Goal: Task Accomplishment & Management: Complete application form

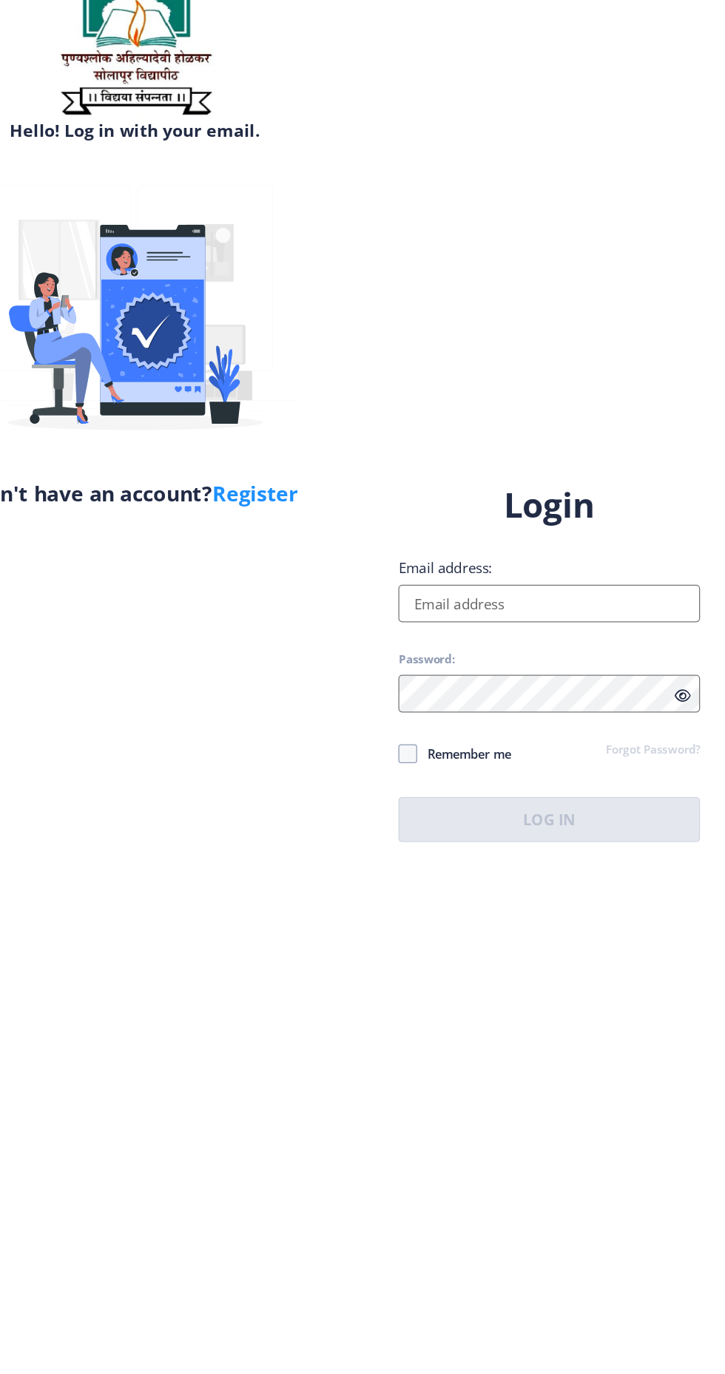
click at [576, 644] on input "Email address:" at bounding box center [525, 629] width 237 height 30
type input "[EMAIL_ADDRESS][DOMAIN_NAME]"
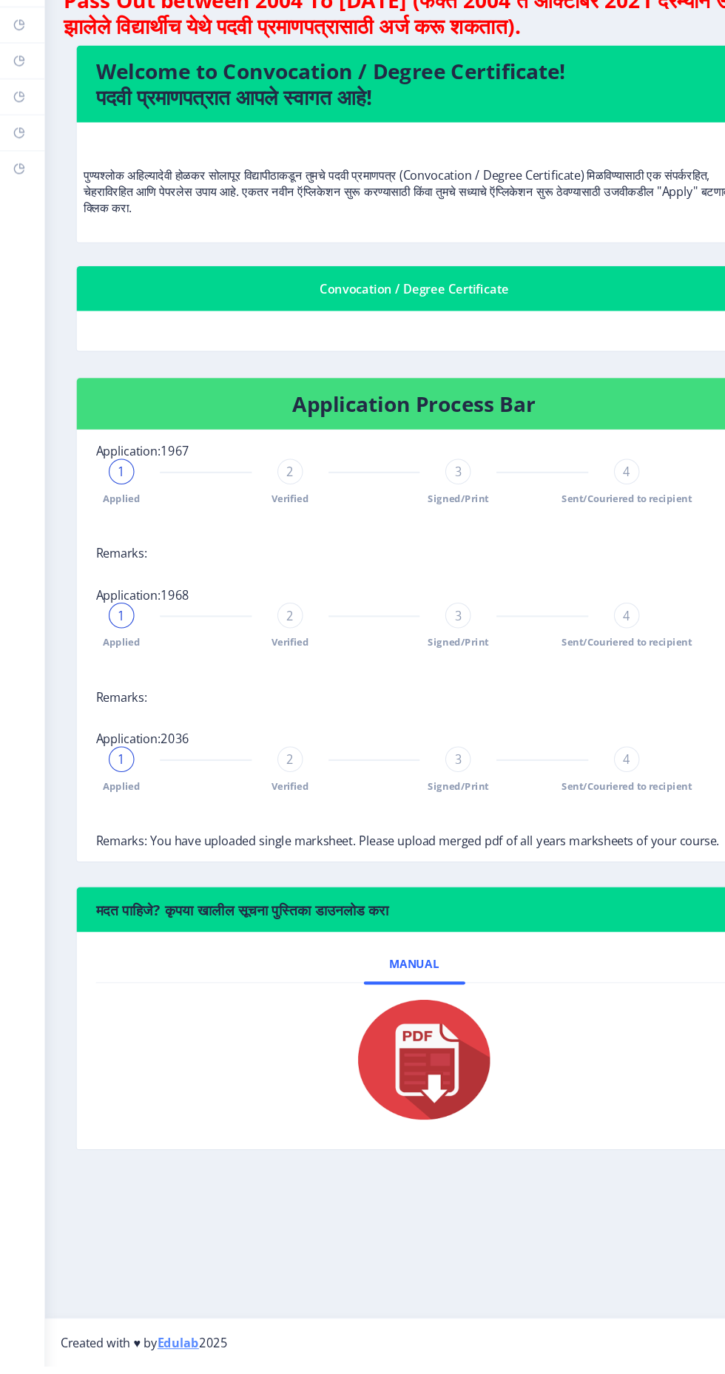
scroll to position [7, 0]
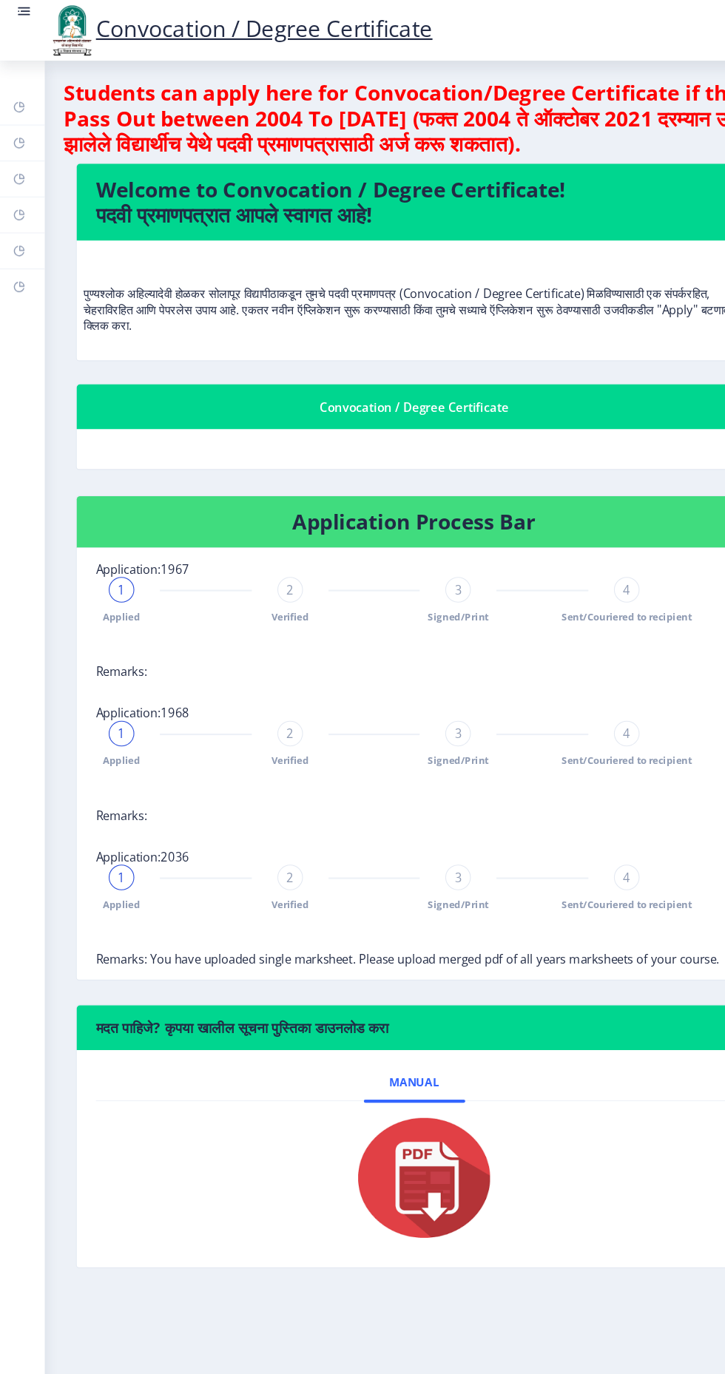
click at [18, 165] on rect at bounding box center [18, 166] width 12 height 12
select select
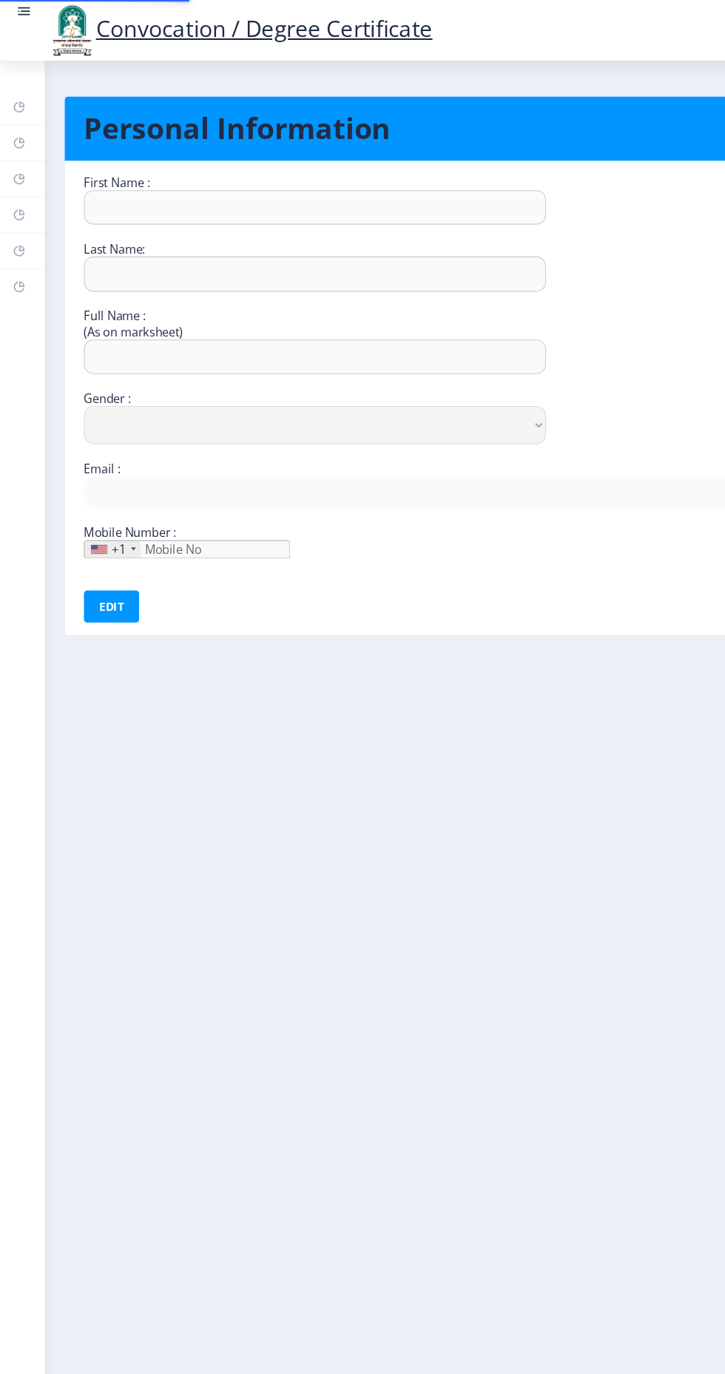
type input "Kiran"
type input "[PERSON_NAME]"
type input "[PERSON_NAME] [PERSON_NAME]"
select select "[DEMOGRAPHIC_DATA]"
type input "[EMAIL_ADDRESS][DOMAIN_NAME]"
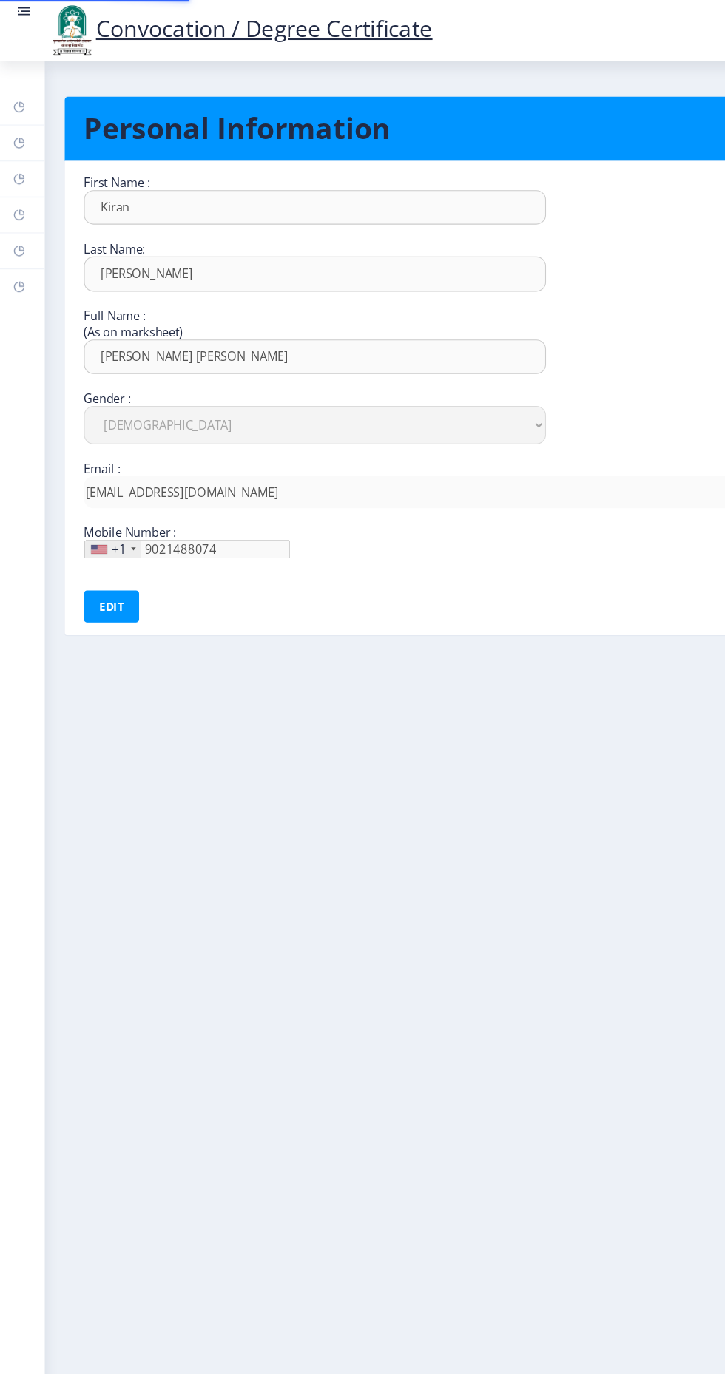
type input "[PHONE_NUMBER]"
click at [12, 195] on rect at bounding box center [18, 199] width 12 height 12
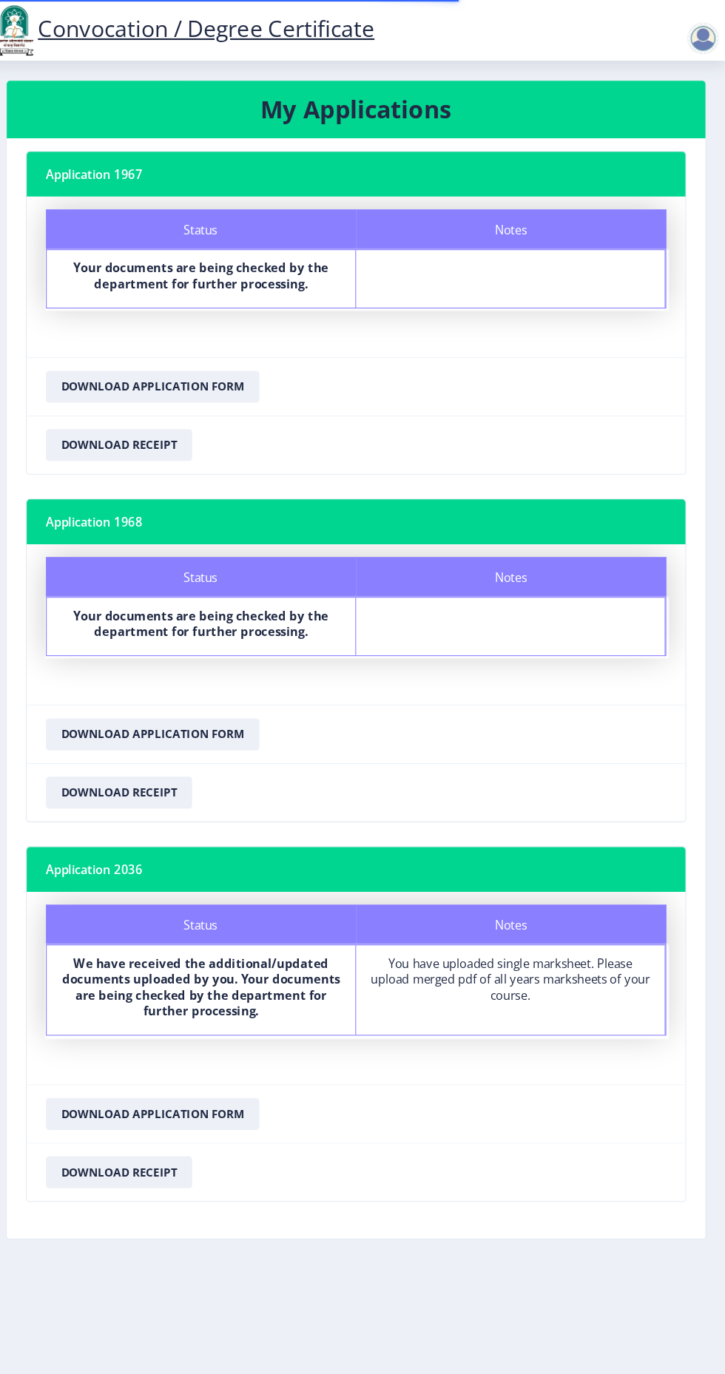
scroll to position [7, 0]
click at [564, 899] on div "You have uploaded single marksheet. Please upload merged pdf of all years marks…" at bounding box center [525, 906] width 259 height 44
click at [184, 349] on button "Download Application Form" at bounding box center [194, 358] width 197 height 30
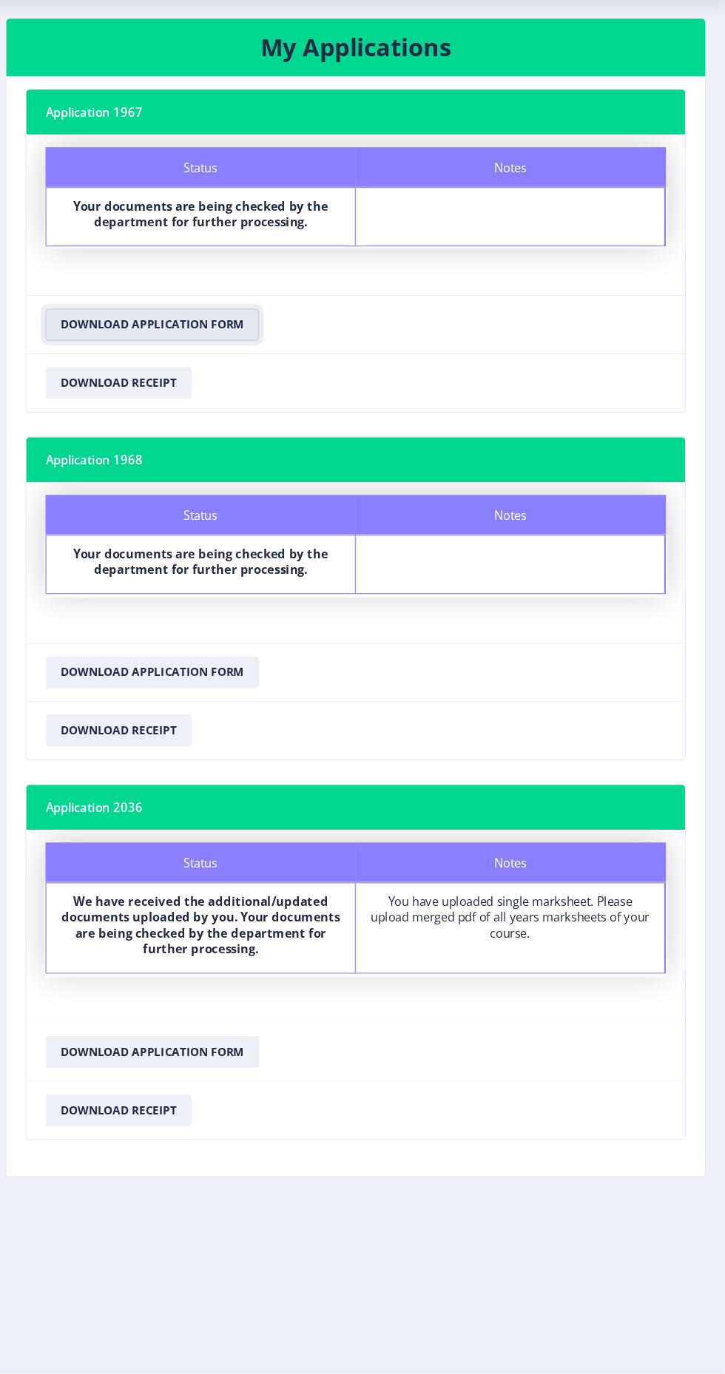
scroll to position [0, 0]
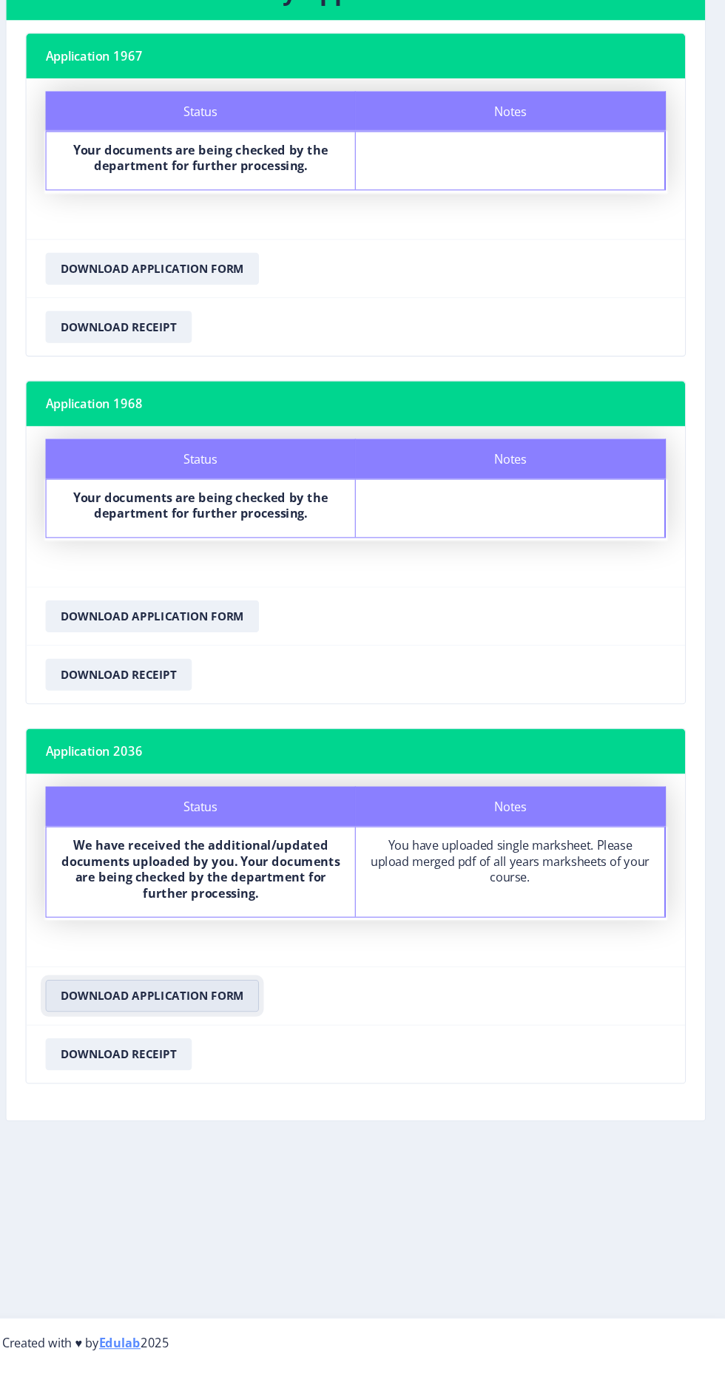
click at [188, 1024] on button "Download Application Form" at bounding box center [194, 1031] width 197 height 30
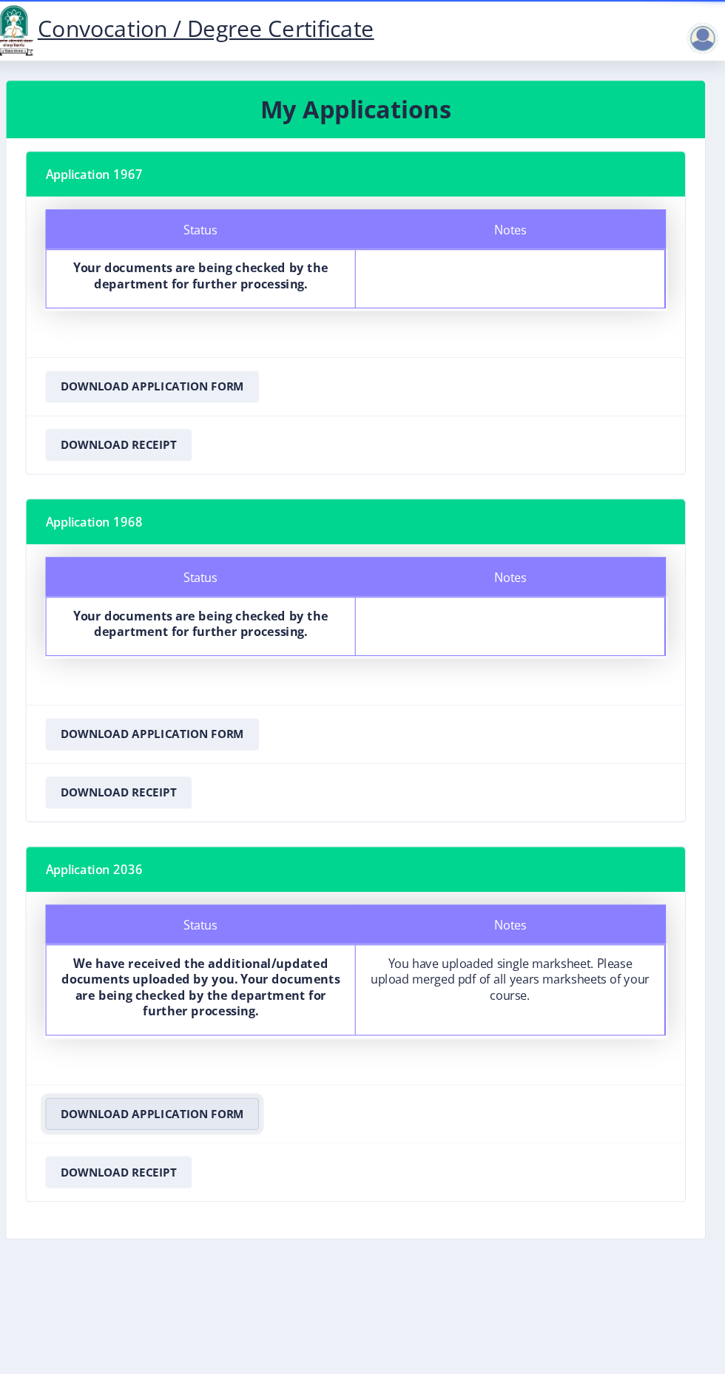
scroll to position [7, 0]
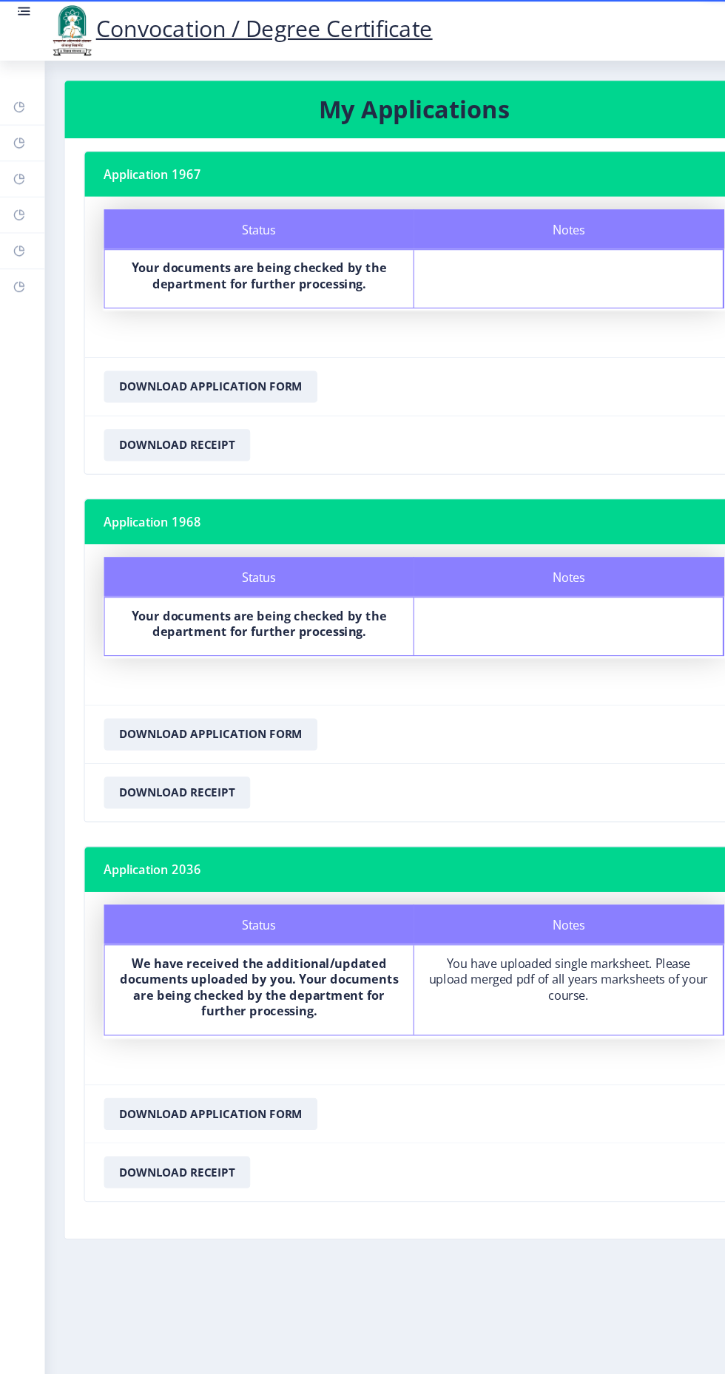
click at [18, 231] on rect at bounding box center [18, 232] width 12 height 12
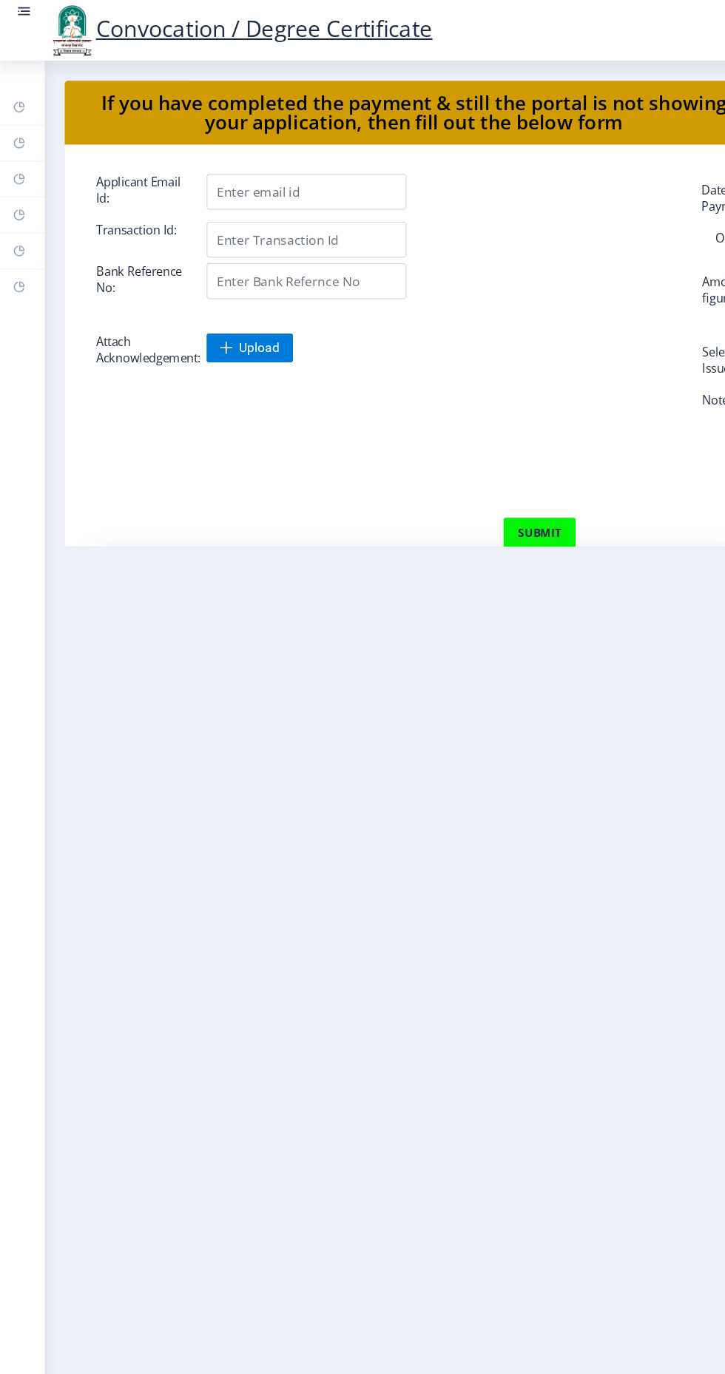
click at [18, 232] on rect at bounding box center [18, 232] width 12 height 12
click at [18, 198] on rect at bounding box center [18, 199] width 12 height 12
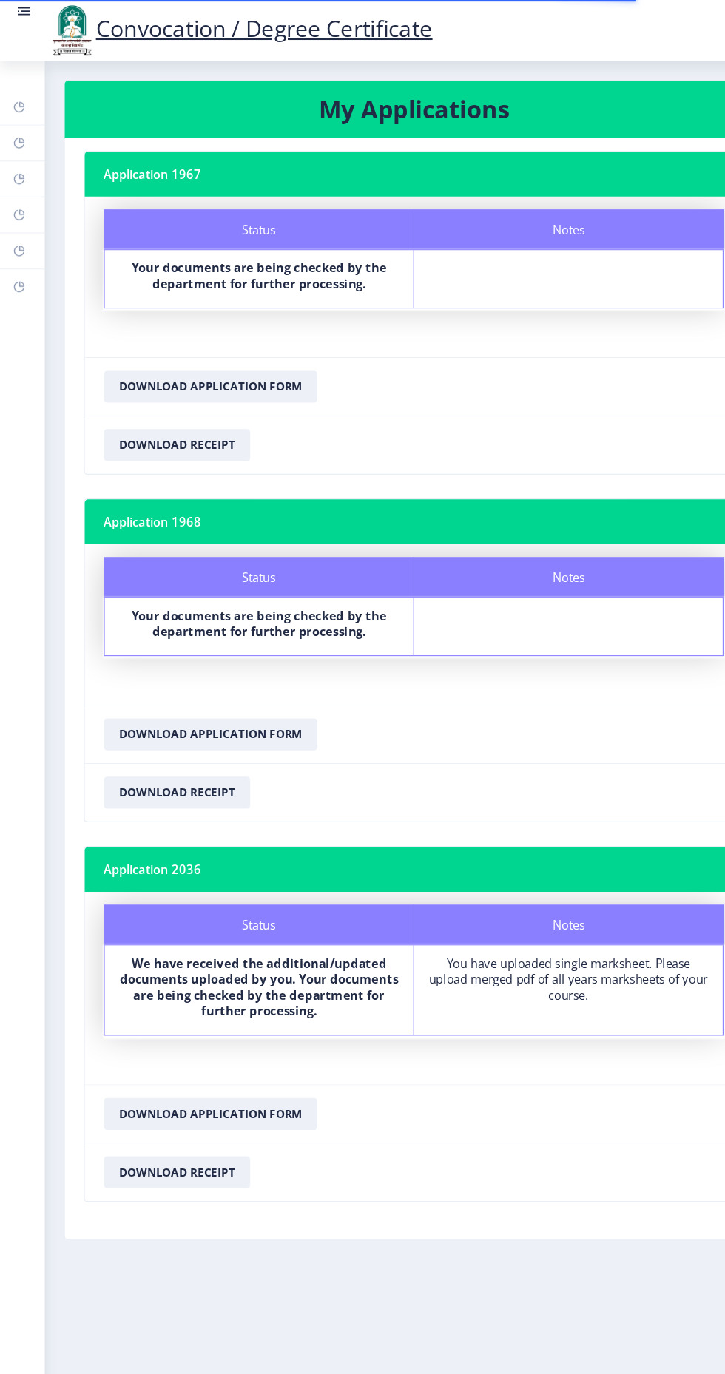
click at [25, 280] on link "Incorrect Certificate" at bounding box center [20, 265] width 41 height 33
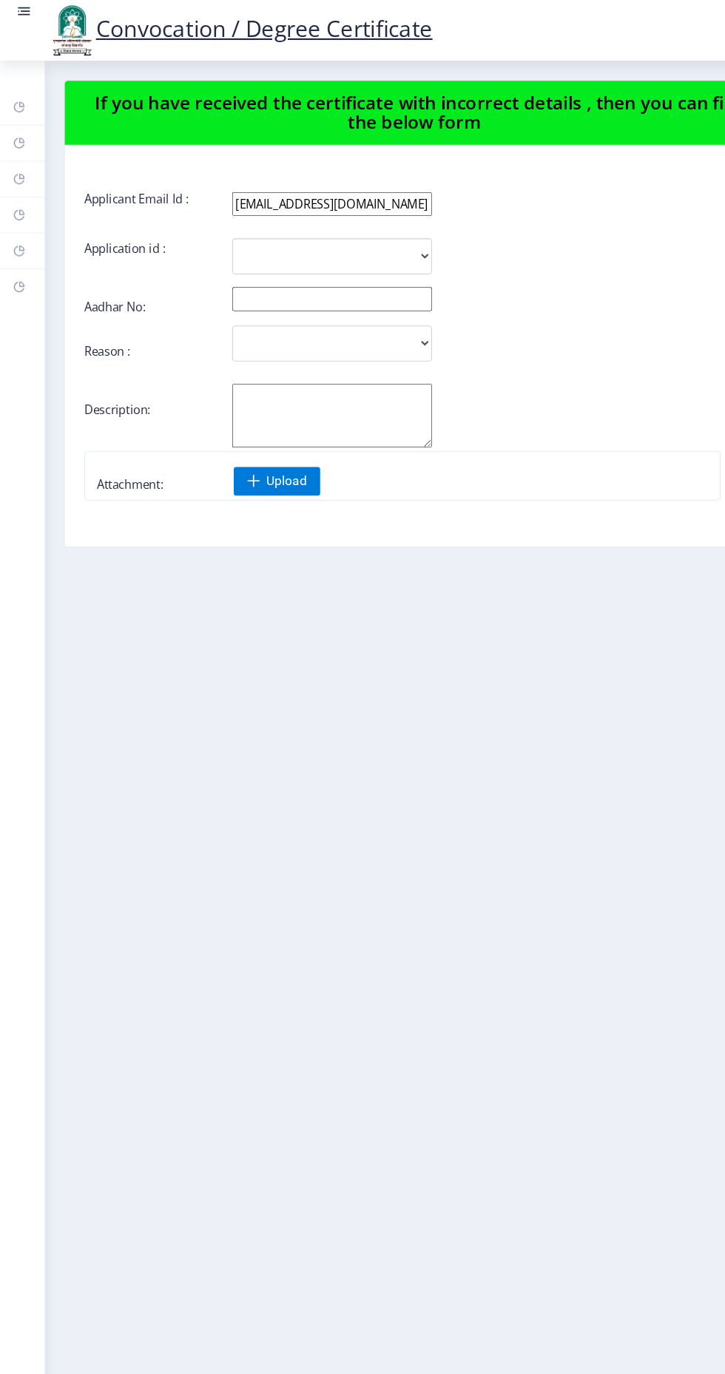
click at [20, 195] on rect at bounding box center [18, 199] width 12 height 12
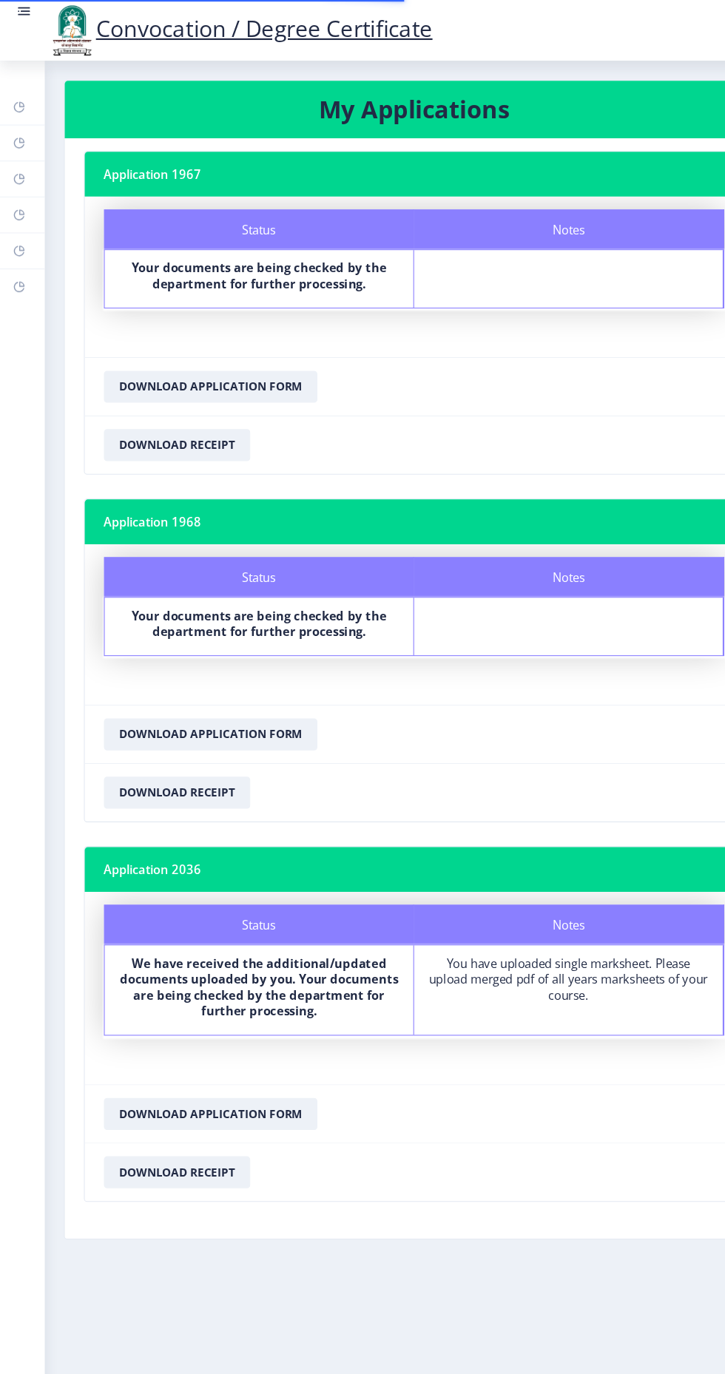
click at [17, 132] on rect at bounding box center [18, 132] width 12 height 12
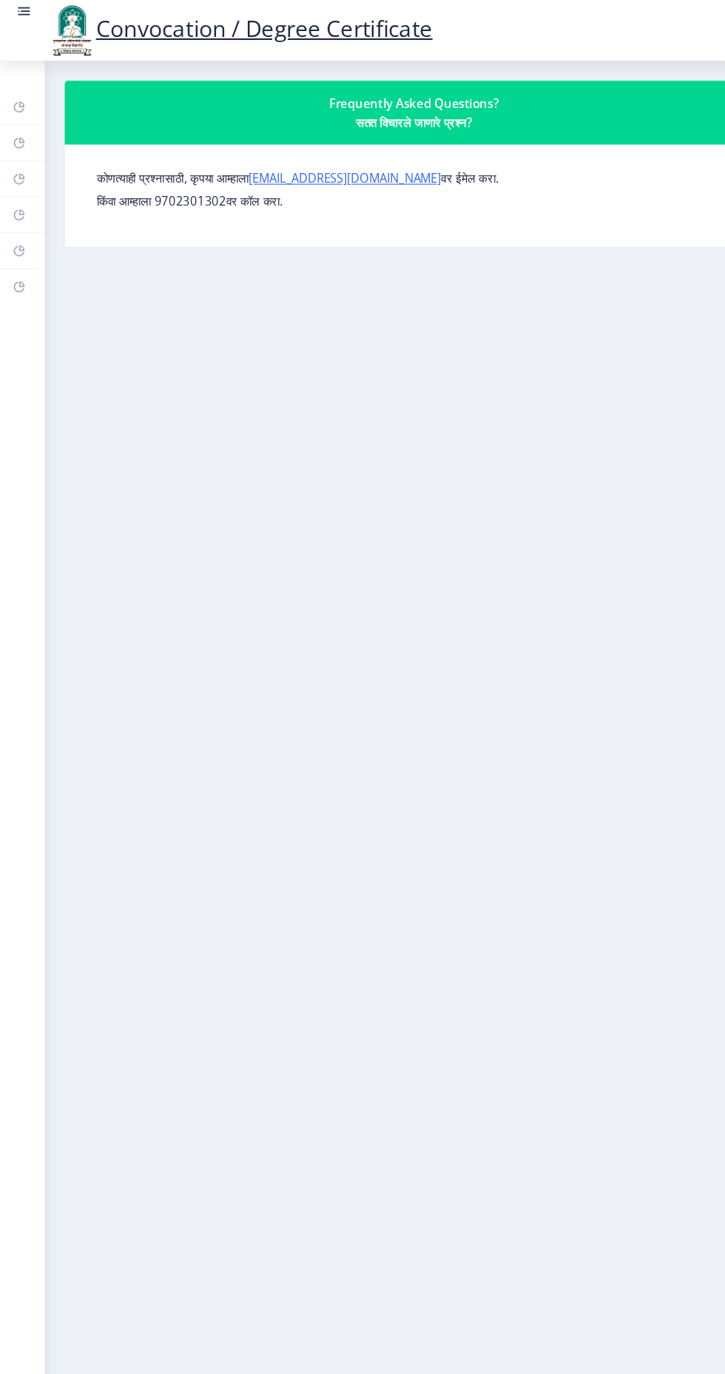
click at [20, 129] on rect at bounding box center [18, 132] width 12 height 12
click at [12, 102] on rect at bounding box center [18, 99] width 12 height 12
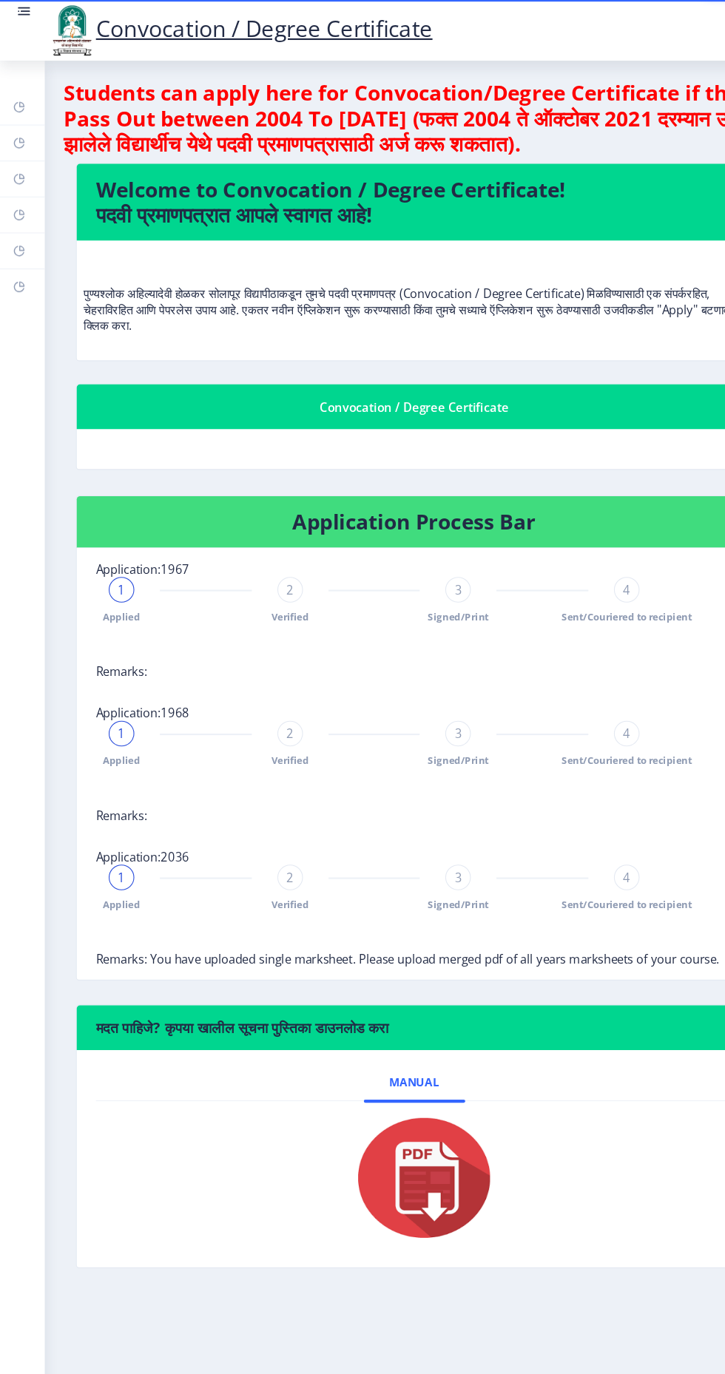
click at [20, 195] on rect at bounding box center [18, 199] width 12 height 12
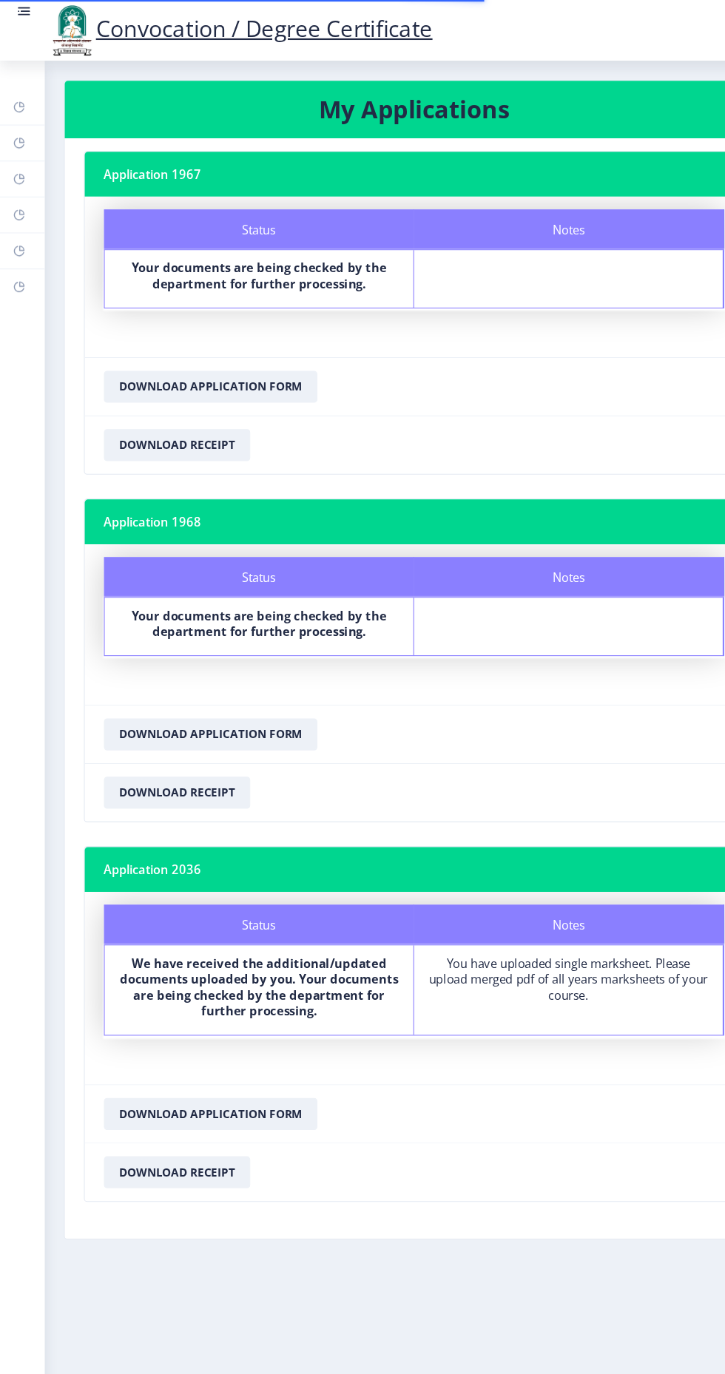
click at [18, 231] on rect at bounding box center [18, 232] width 12 height 12
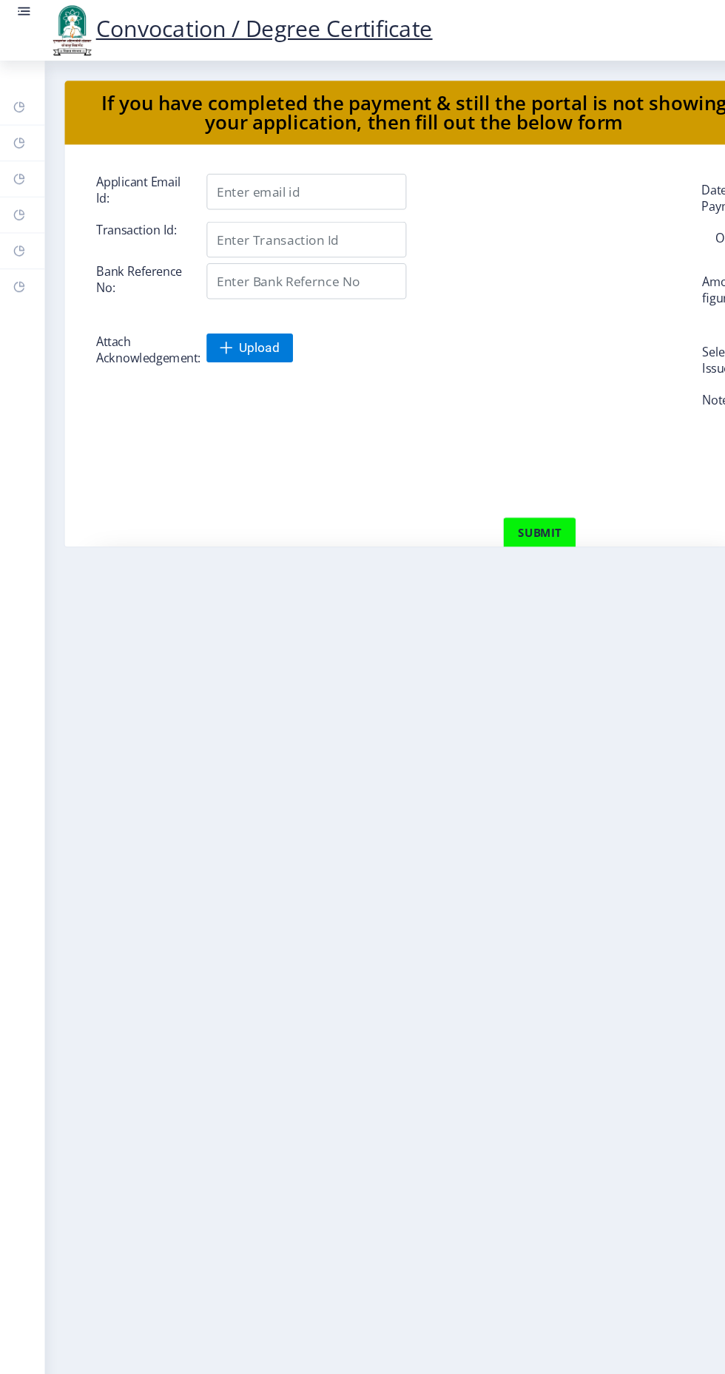
click at [13, 132] on icon at bounding box center [18, 133] width 10 height 10
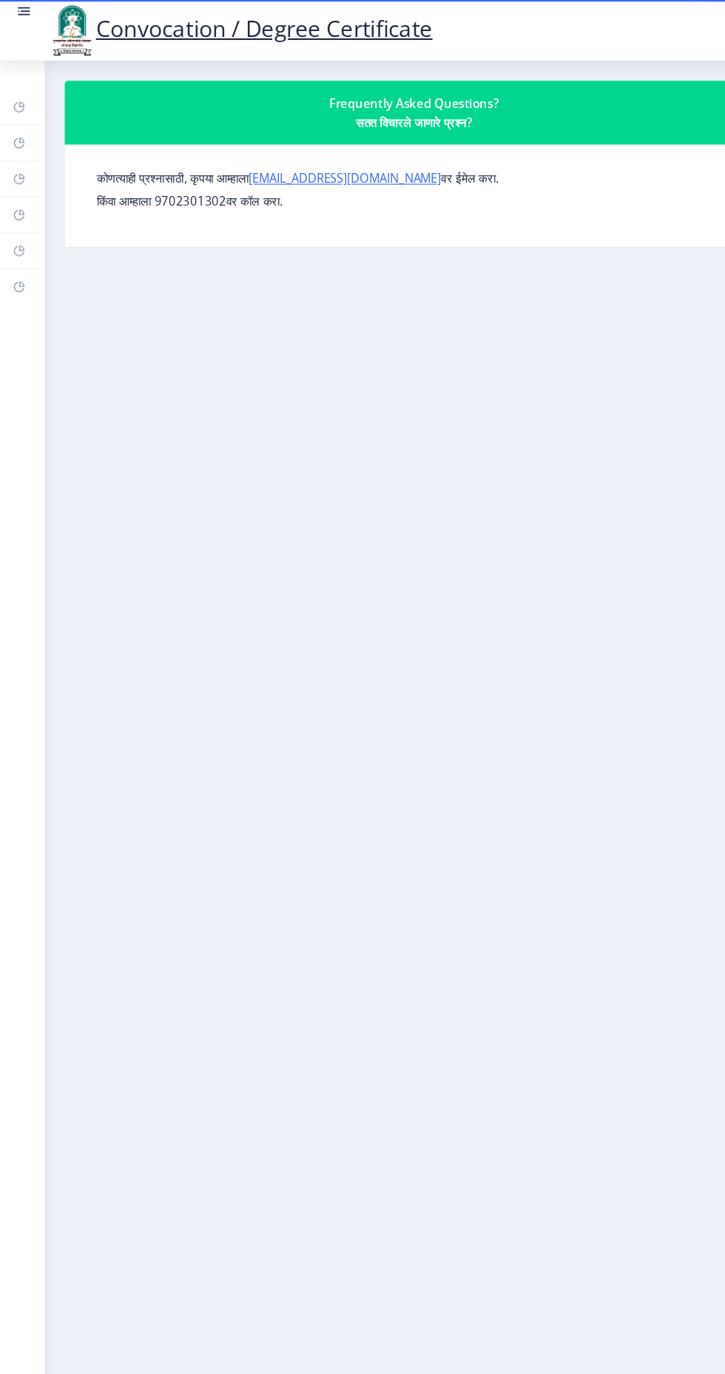
click at [22, 99] on rect at bounding box center [18, 99] width 12 height 12
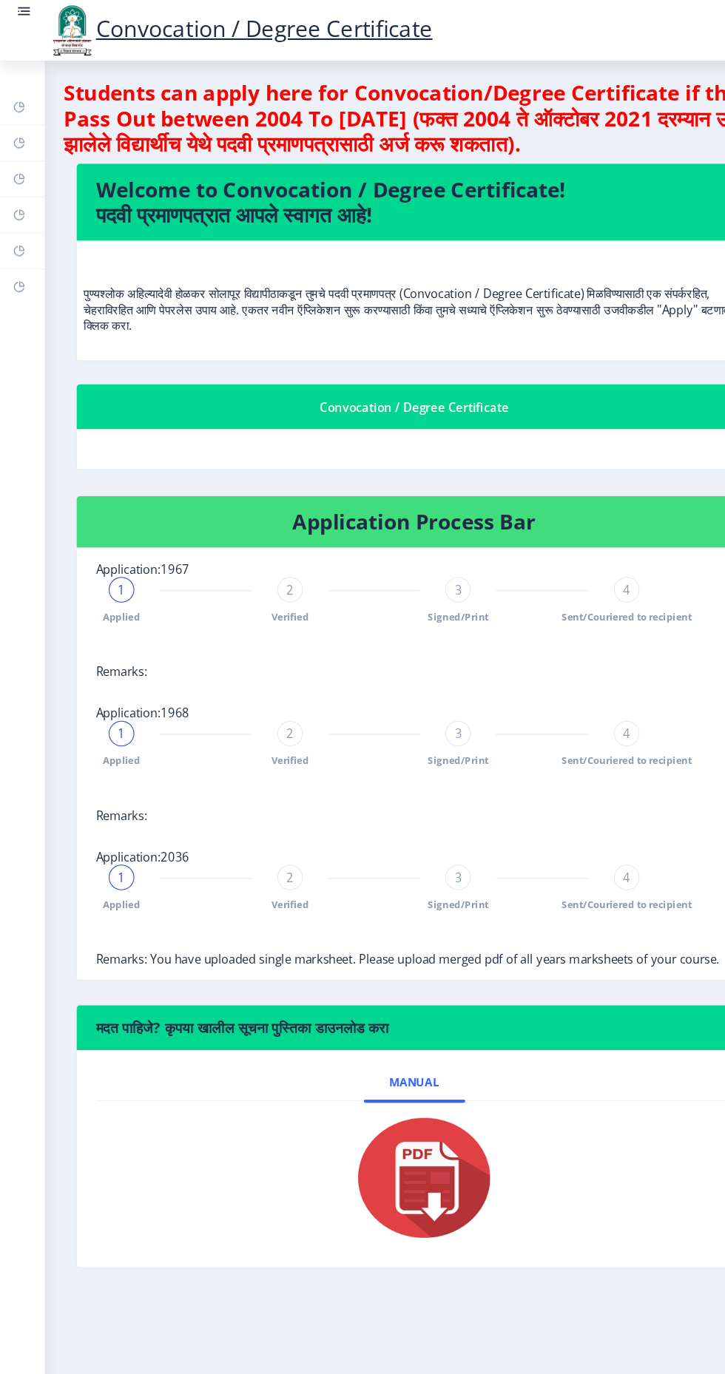
click at [20, 26] on link at bounding box center [22, 28] width 15 height 50
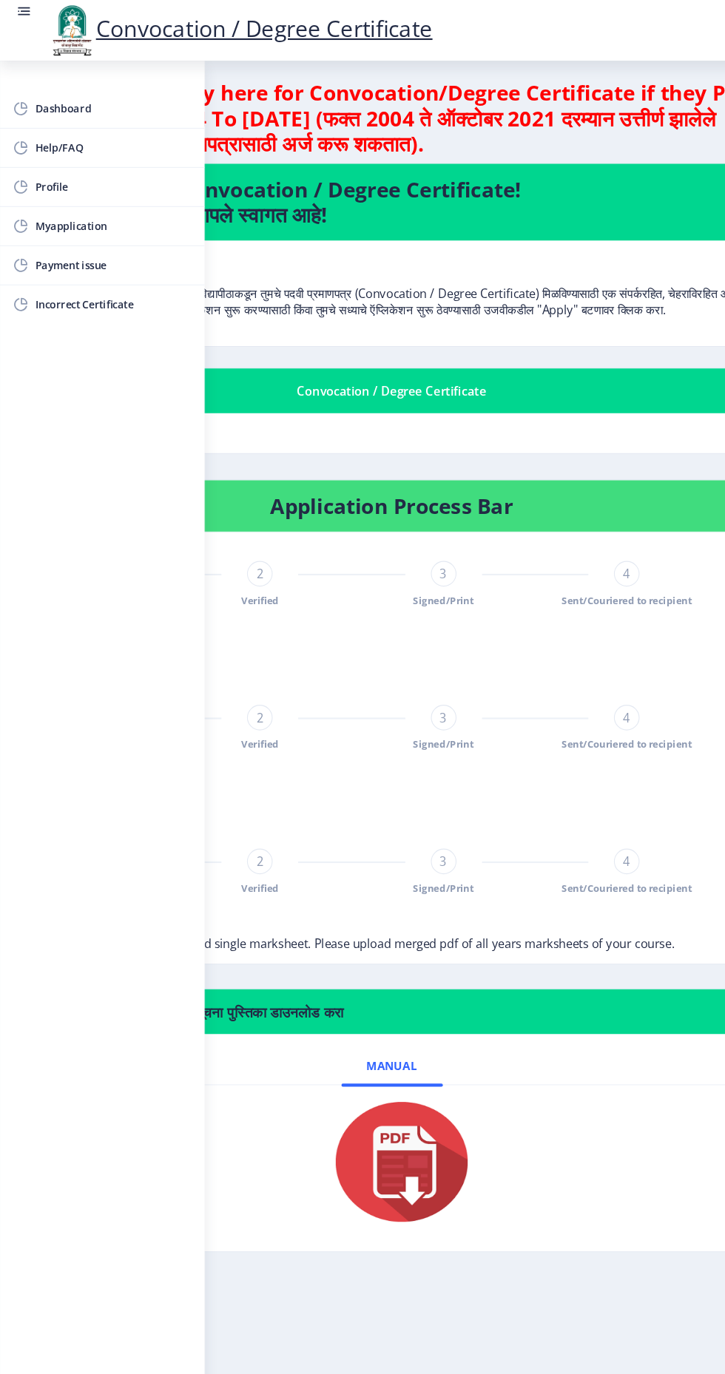
click at [395, 320] on nb-card-body "पुण्यश्लोक अहिल्यादेवी होळकर सोलापूर विद्यापीठाकडून तुमचे पदवी प्रमाणपत्र (Conv…" at bounding box center [363, 272] width 666 height 98
click at [357, 340] on div "Welcome to Convocation / Degree Certificate! पदवी प्रमाणपत्रात आपले स्वागत आहे!…" at bounding box center [362, 245] width 689 height 189
click at [44, 93] on span "Dashboard" at bounding box center [105, 101] width 145 height 18
click at [34, 97] on span "Dashboard" at bounding box center [105, 101] width 145 height 18
click at [42, 116] on link "Dashboard" at bounding box center [94, 101] width 189 height 36
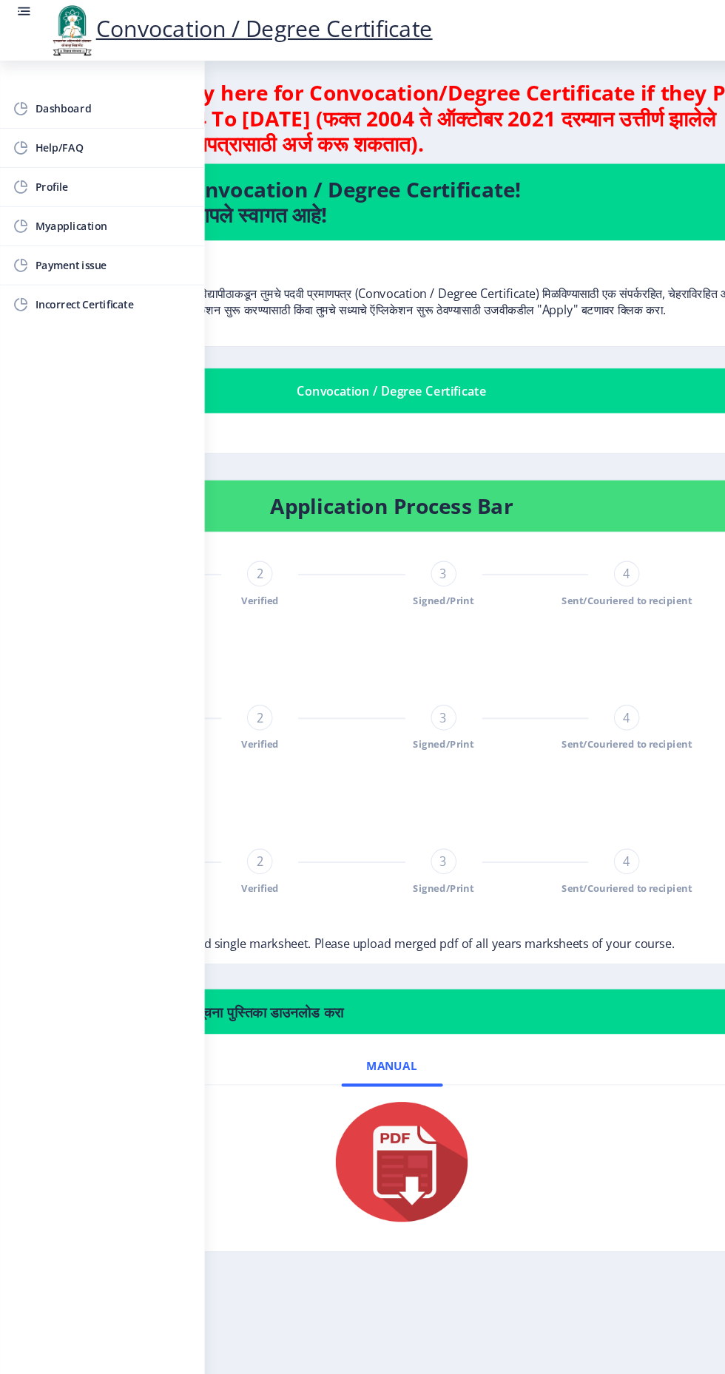
click at [627, 513] on nb-card-body "Application:1967 1 Applied 2 Verified 3 Signed/Print 4 Sent/Couriered to recipi…" at bounding box center [363, 559] width 666 height 133
click at [649, 456] on nb-card-header "Application Process Bar" at bounding box center [363, 469] width 666 height 48
click at [44, 88] on link "Dashboard" at bounding box center [94, 101] width 189 height 36
click at [626, 490] on nb-card-header "Application Process Bar" at bounding box center [363, 469] width 666 height 48
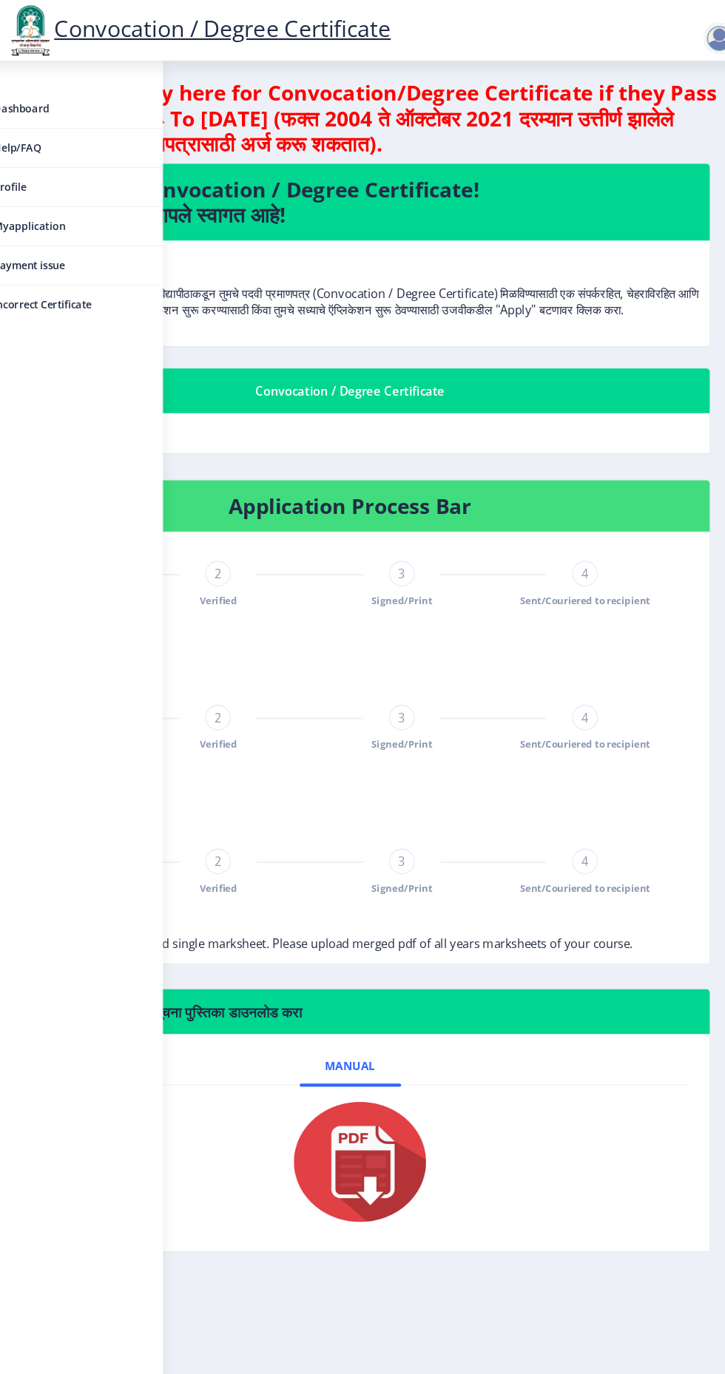
scroll to position [7, 0]
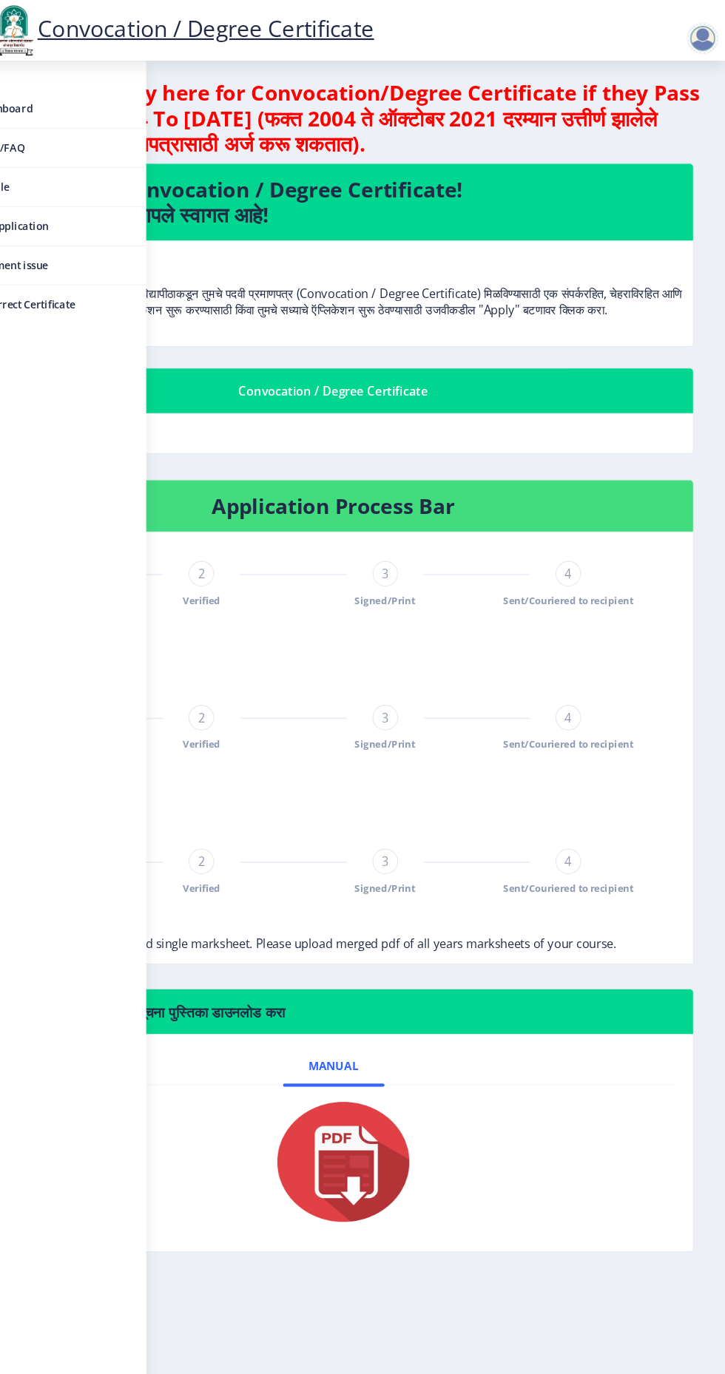
click at [382, 371] on div "Convocation / Degree Certificate" at bounding box center [362, 362] width 630 height 18
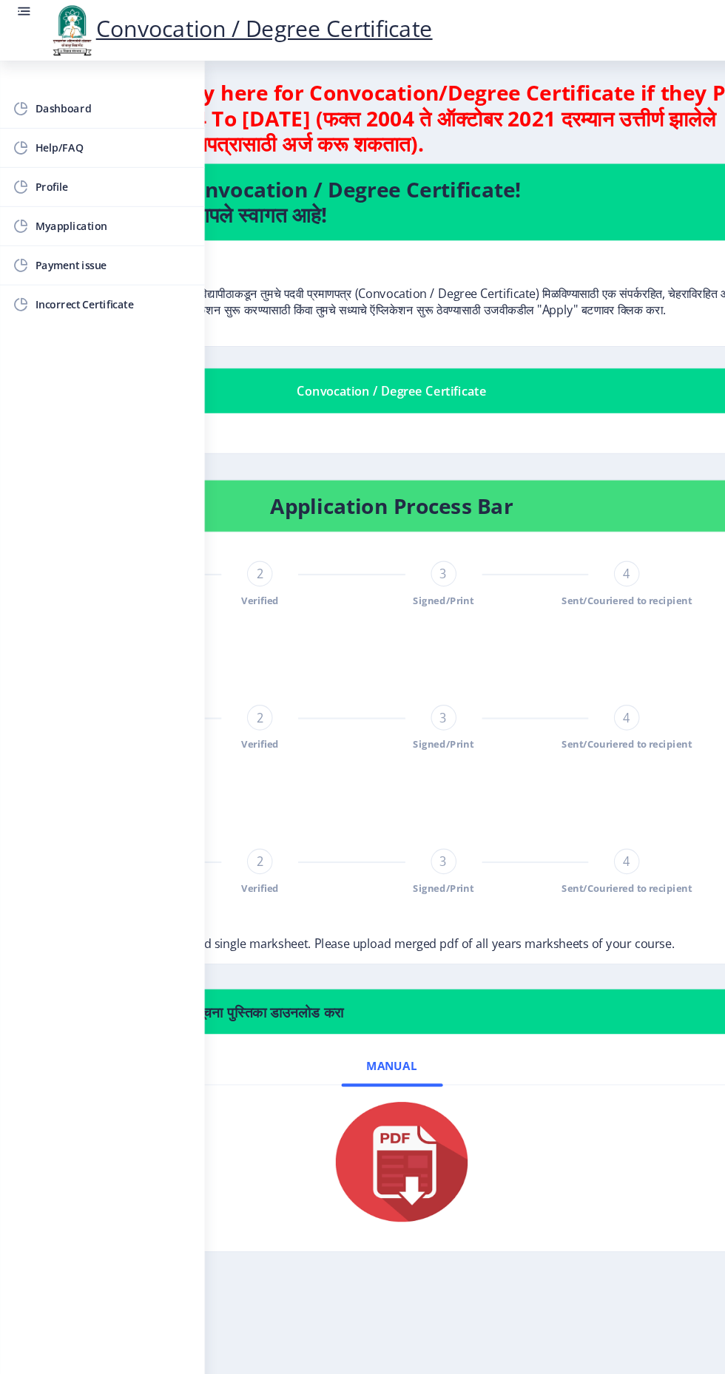
click at [24, 12] on rect at bounding box center [22, 10] width 15 height 15
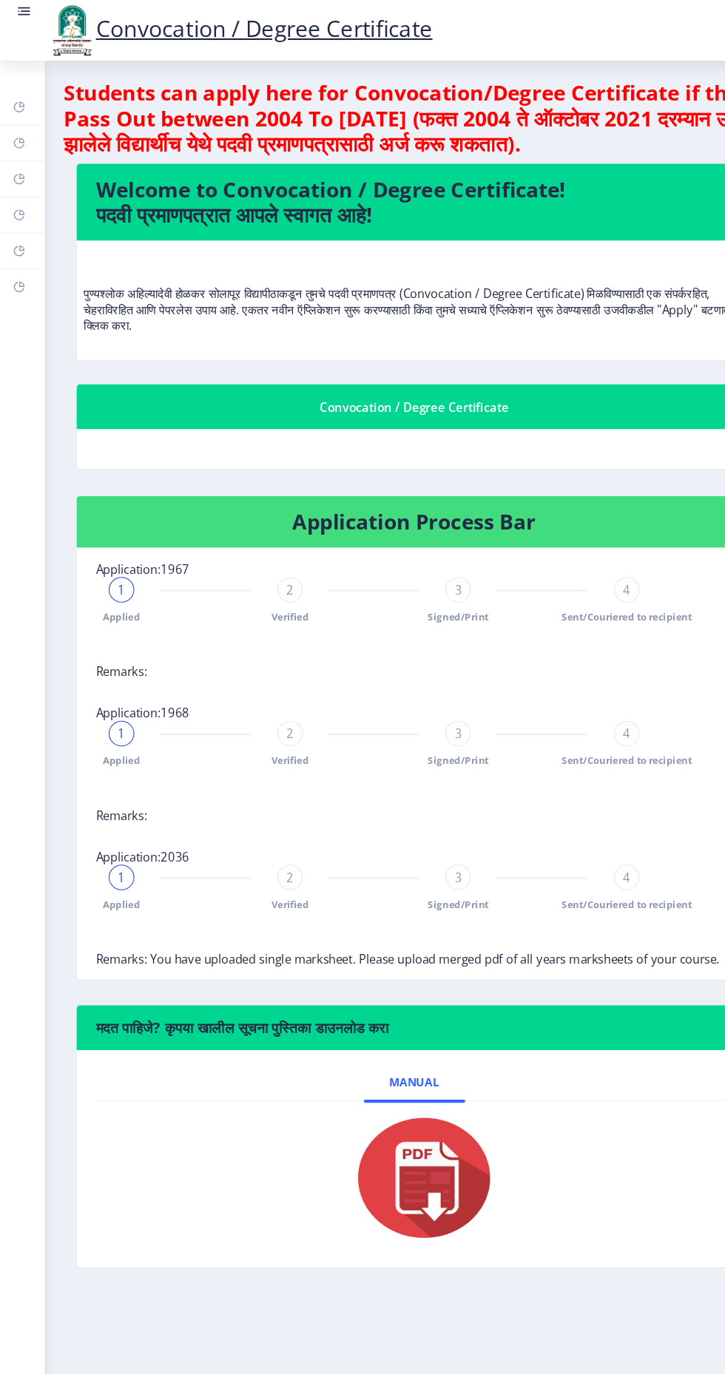
click at [16, 97] on rect at bounding box center [18, 99] width 12 height 12
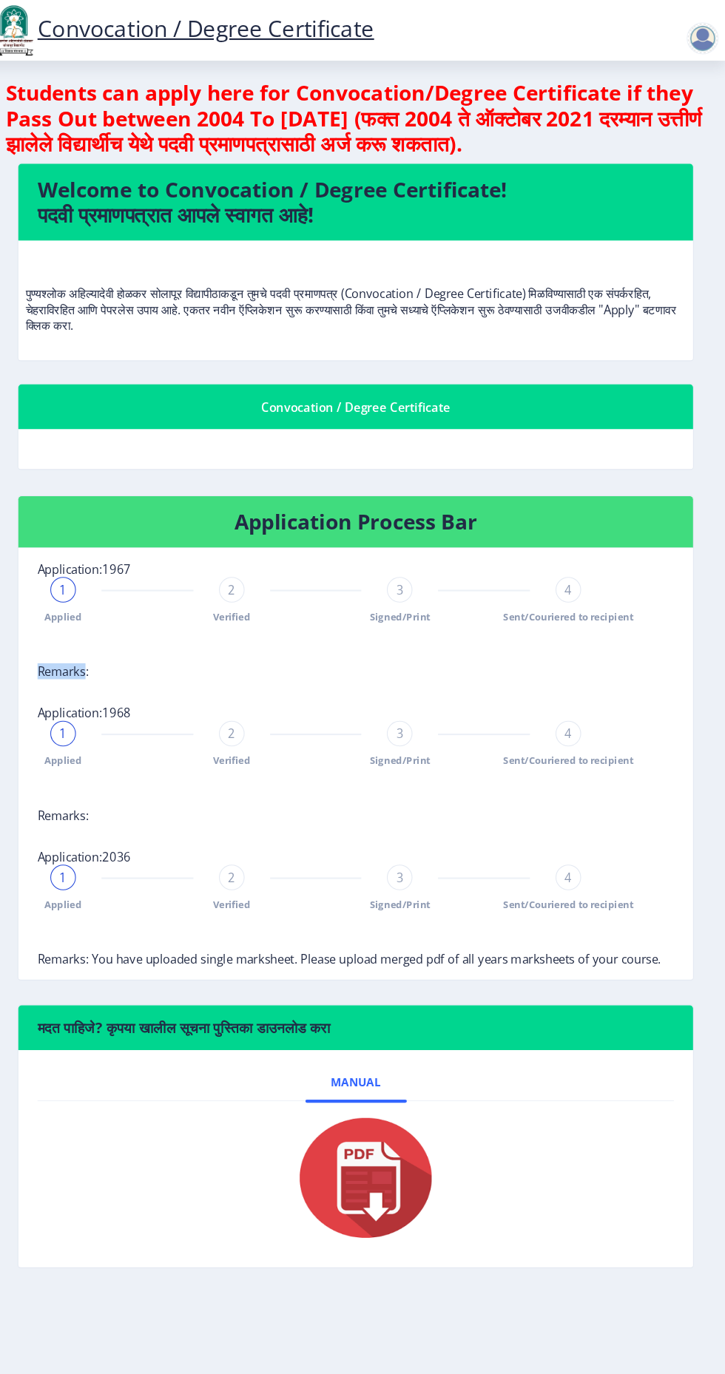
click at [188, 269] on p "पुण्यश्लोक अहिल्यादेवी होळकर सोलापूर विद्यापीठाकडून तुमचे पदवी प्रमाणपत्र (Conv…" at bounding box center [383, 271] width 611 height 74
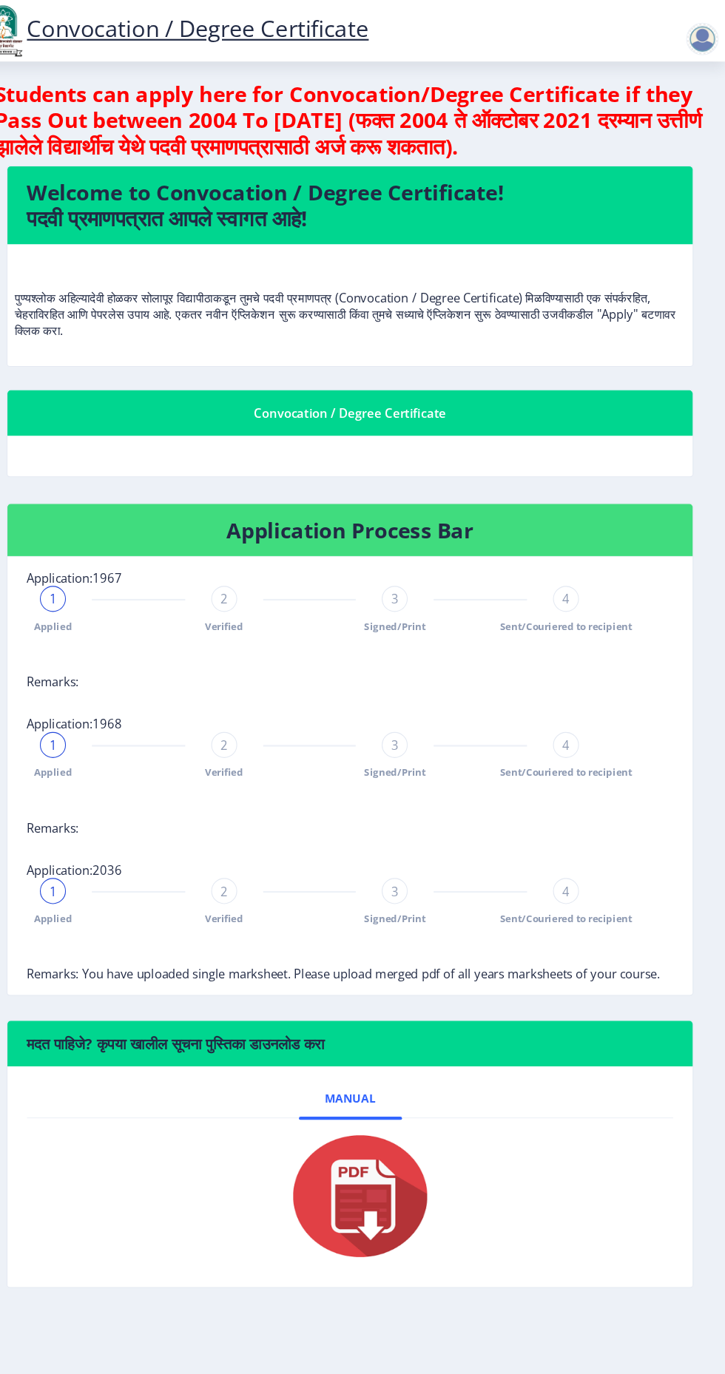
click at [682, 44] on nb-action at bounding box center [707, 36] width 65 height 18
click at [691, 30] on div at bounding box center [704, 36] width 30 height 30
click at [655, 114] on span "Log out" at bounding box center [665, 116] width 95 height 18
